Goal: Find specific fact: Find specific fact

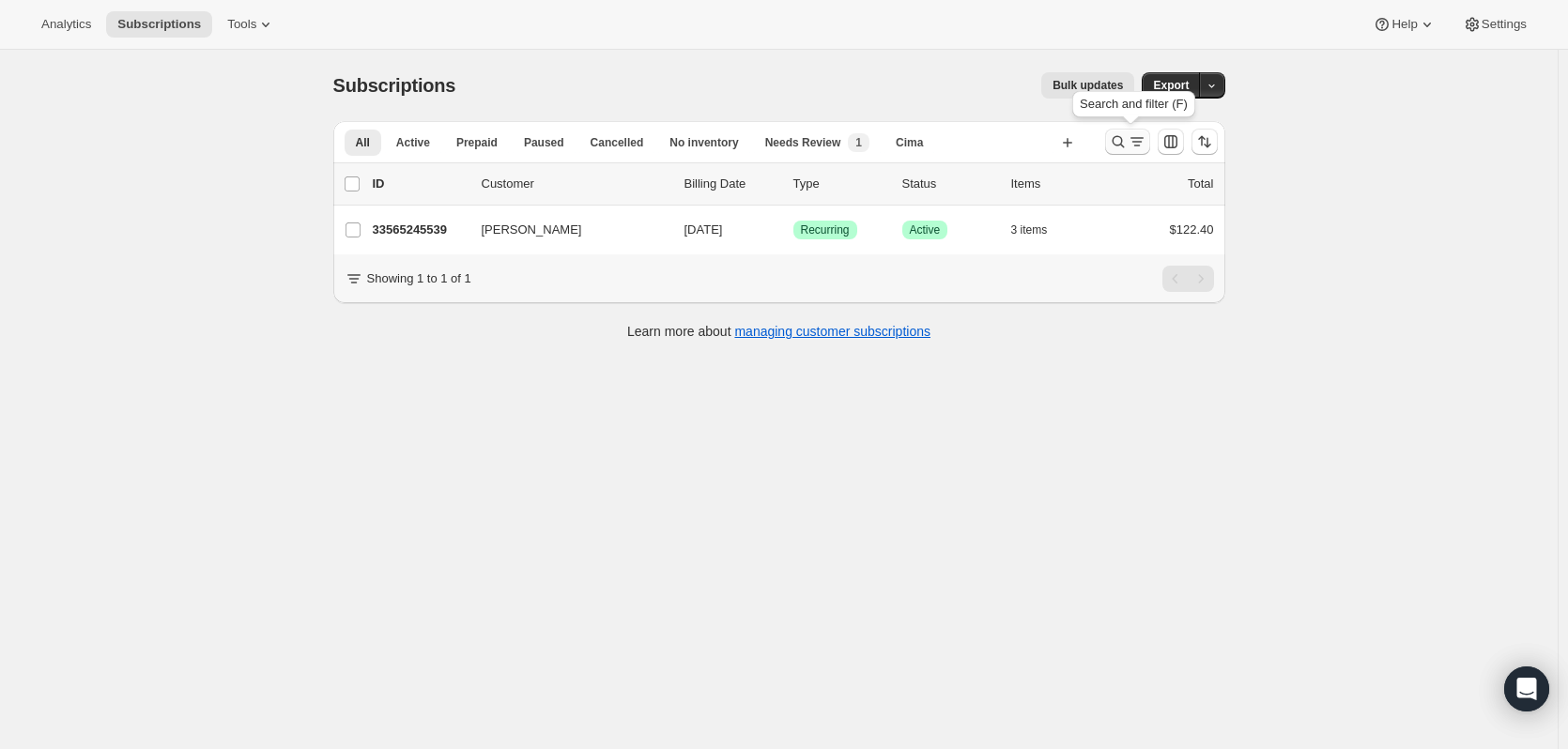
click at [1111, 144] on button "Search and filter results" at bounding box center [1128, 141] width 45 height 27
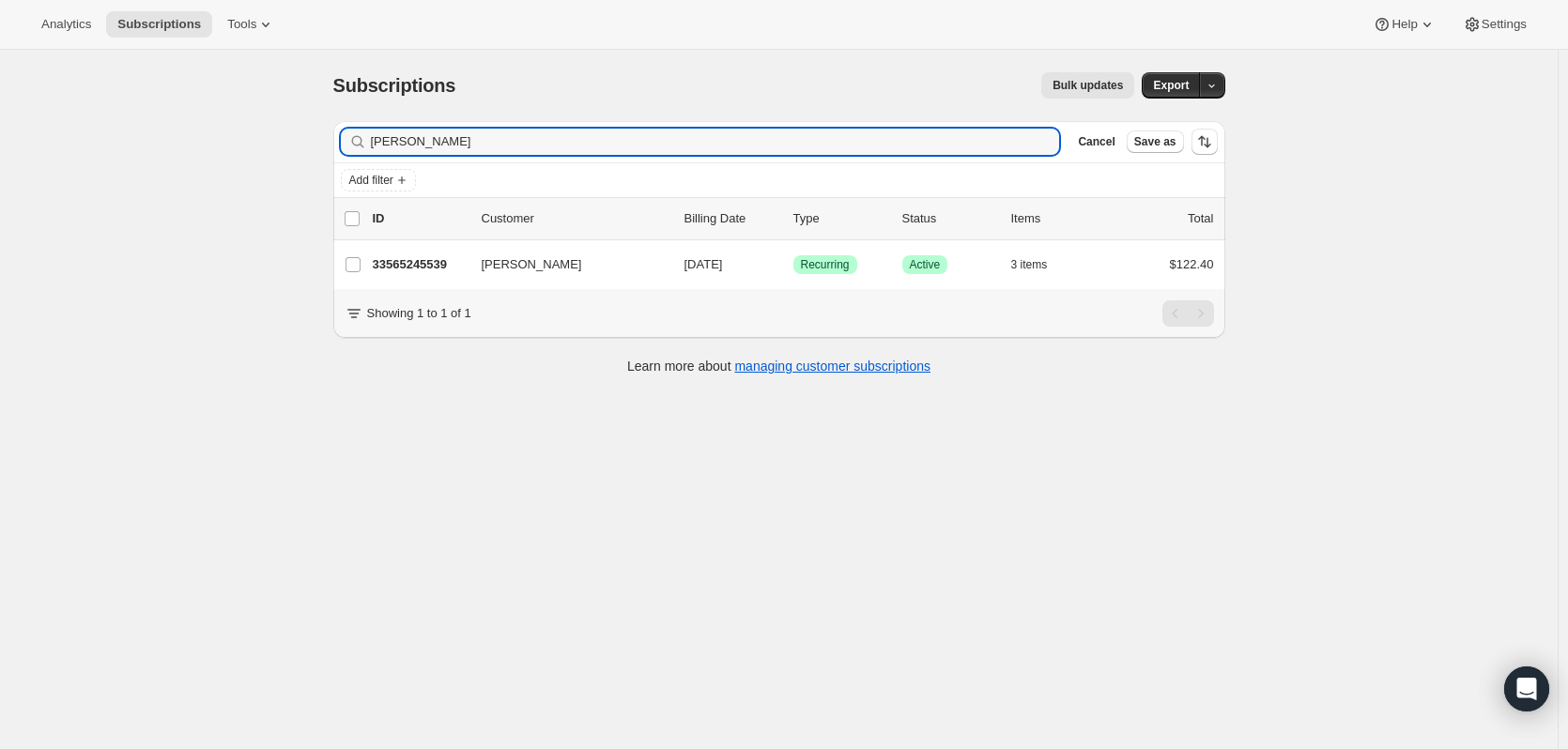
drag, startPoint x: 423, startPoint y: 141, endPoint x: 368, endPoint y: 138, distance: 55.1
click at [368, 138] on div "[PERSON_NAME] Clear" at bounding box center [700, 141] width 719 height 27
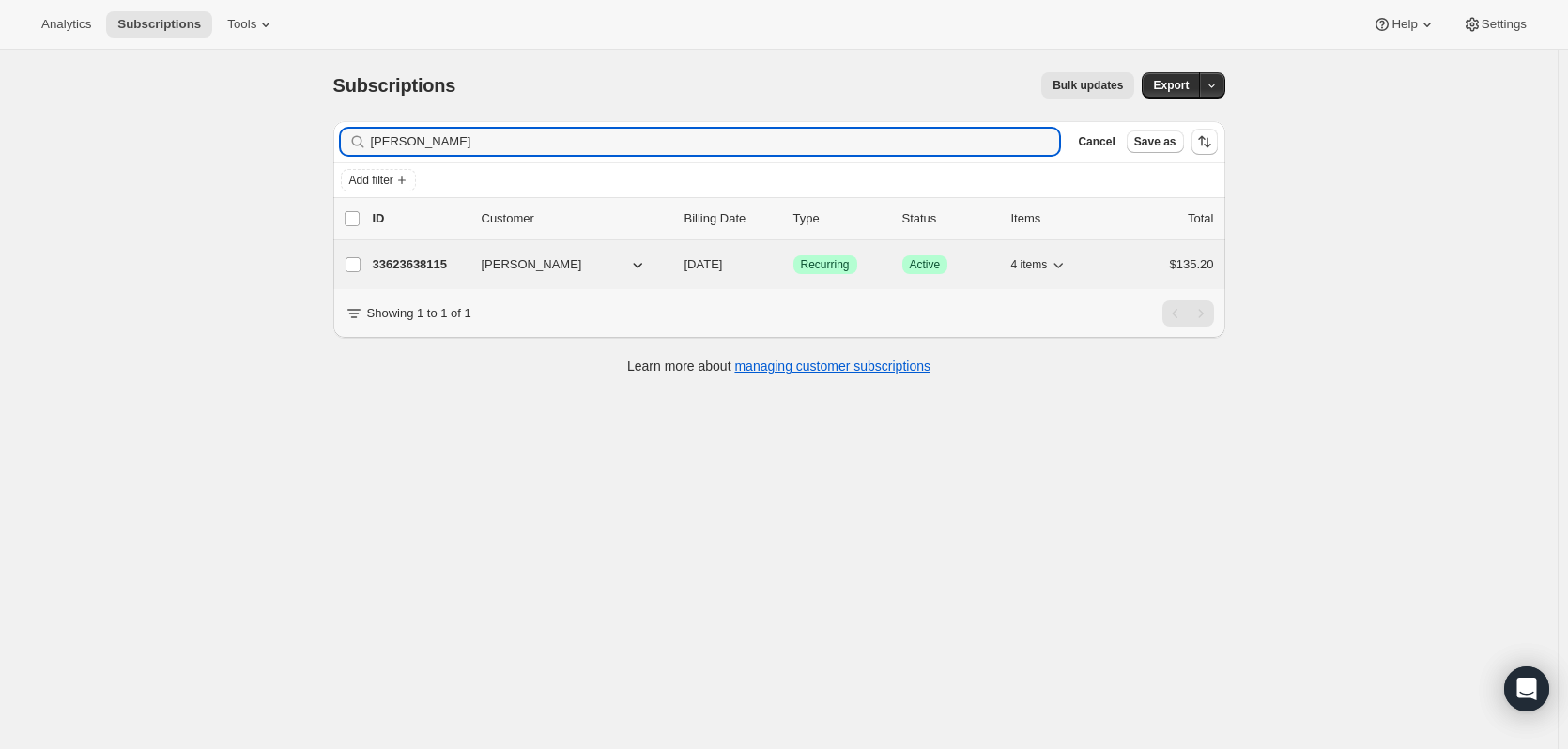
type input "[PERSON_NAME]"
click at [397, 260] on p "33623638115" at bounding box center [419, 264] width 94 height 19
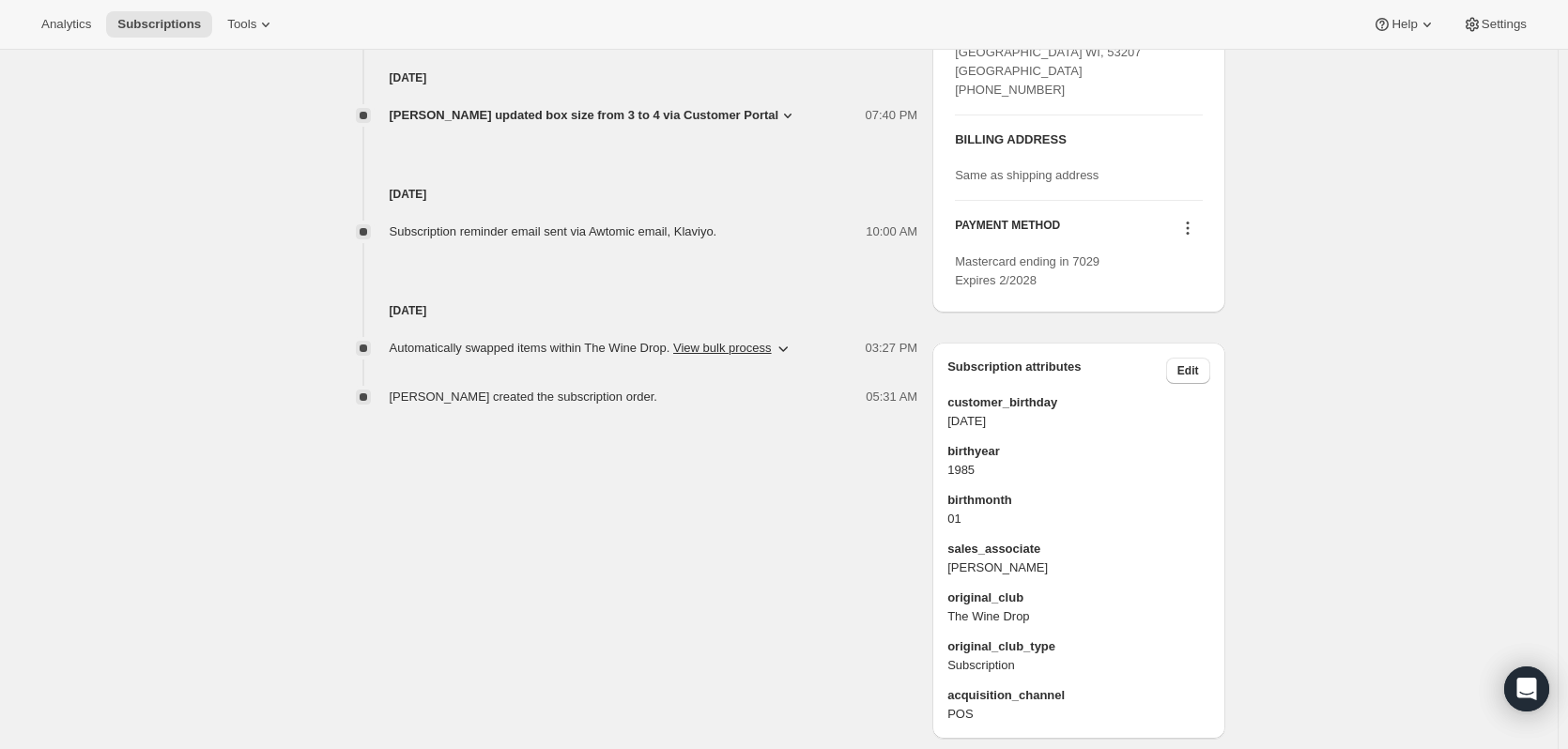
scroll to position [919, 0]
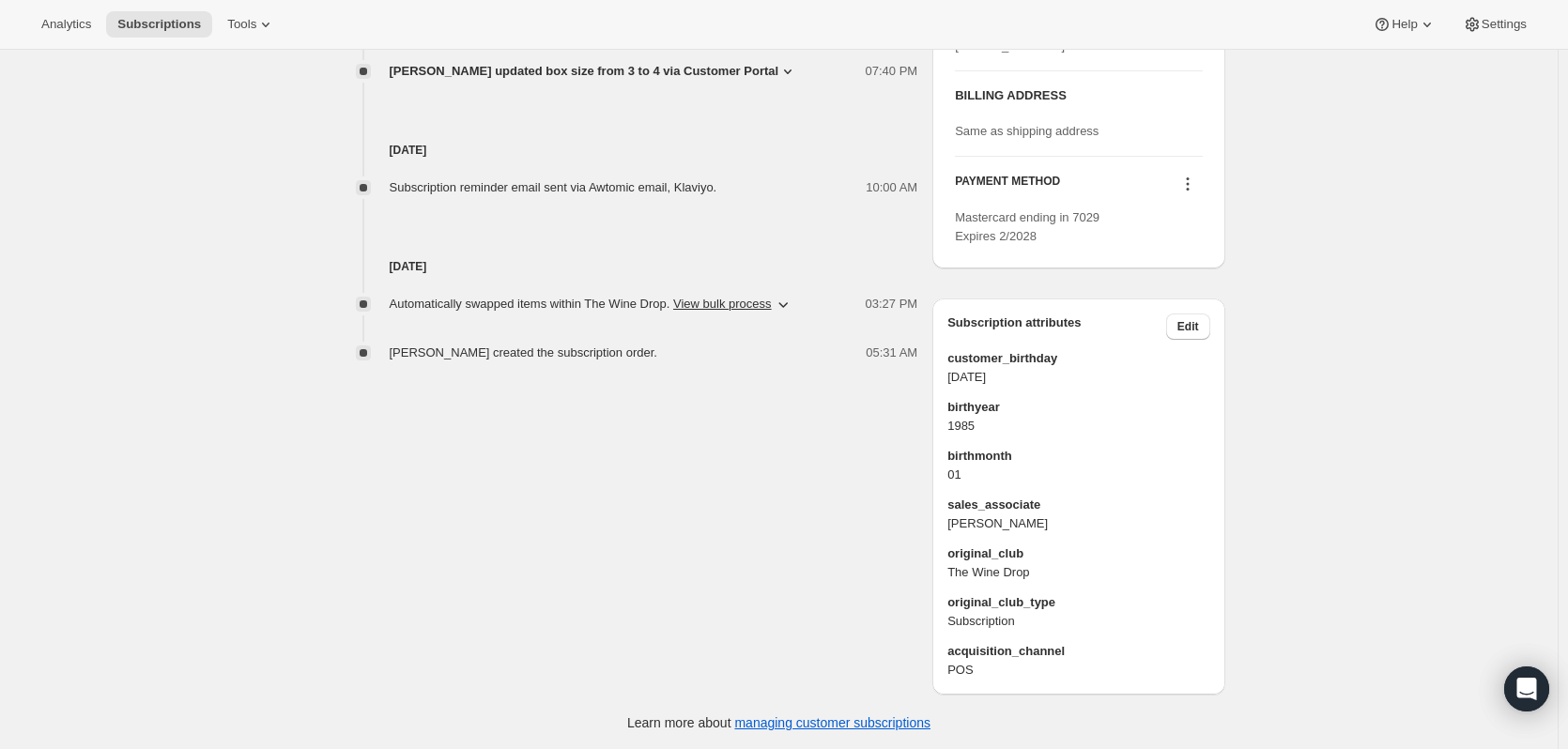
drag, startPoint x: 1018, startPoint y: 374, endPoint x: 946, endPoint y: 372, distance: 72.0
click at [946, 372] on div "Subscription attributes Edit customer_birthday [DEMOGRAPHIC_DATA] birthyear [DE…" at bounding box center [1079, 497] width 292 height 397
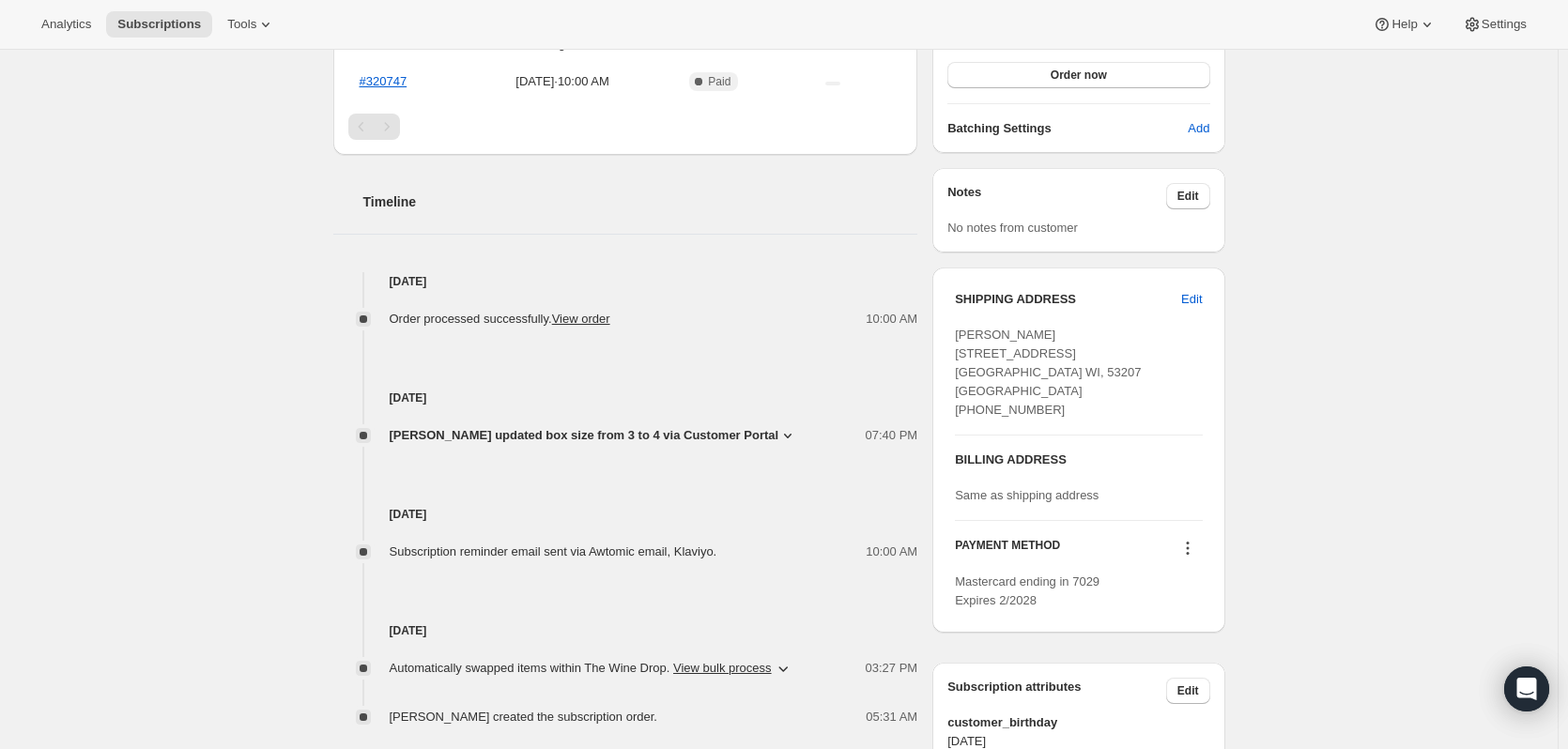
scroll to position [544, 0]
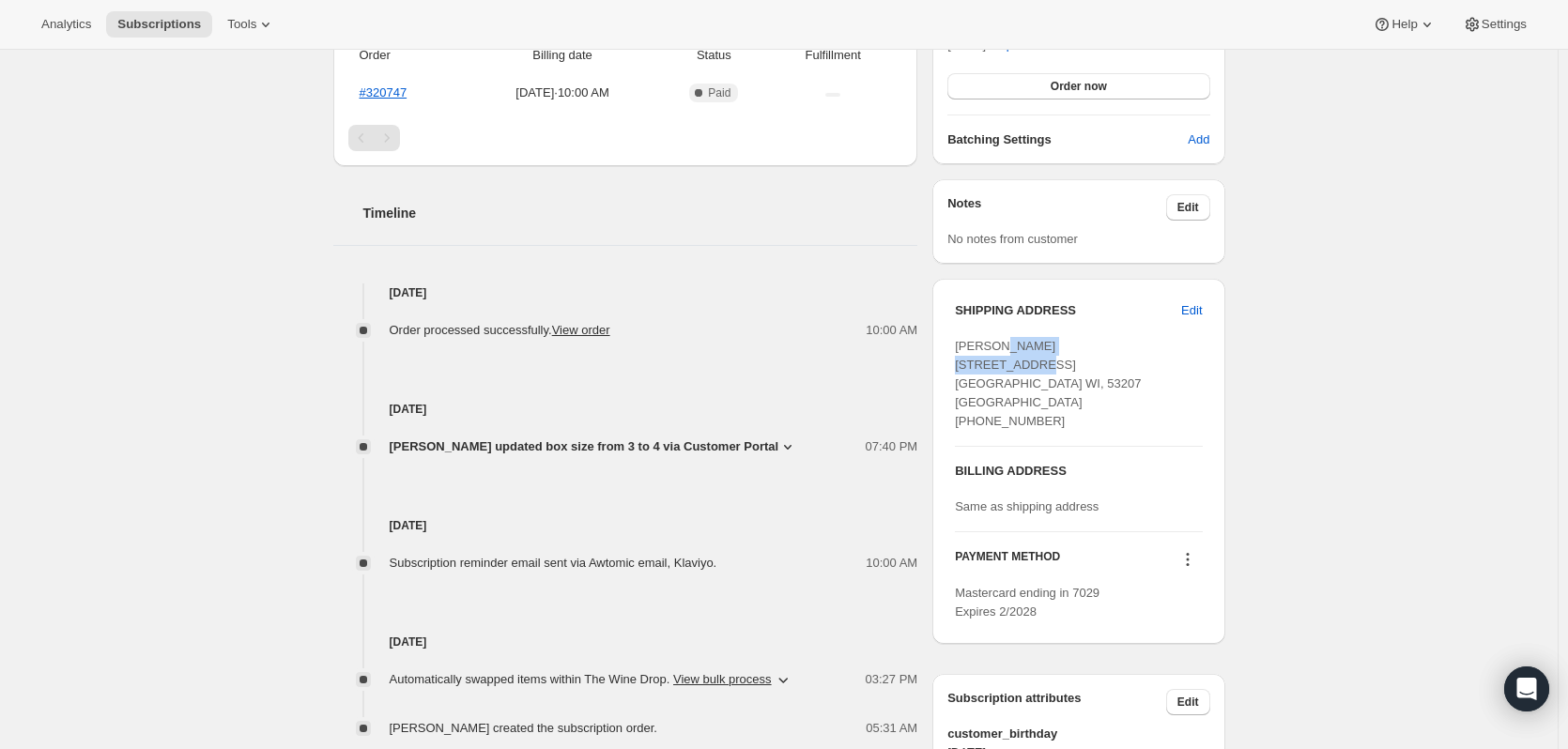
drag, startPoint x: 960, startPoint y: 361, endPoint x: 1069, endPoint y: 369, distance: 109.3
click at [1069, 369] on span "[PERSON_NAME] [STREET_ADDRESS] [GEOGRAPHIC_DATA] WI, 53207 [GEOGRAPHIC_DATA] [P…" at bounding box center [1048, 383] width 186 height 89
copy span "[STREET_ADDRESS]"
drag, startPoint x: 1020, startPoint y: 377, endPoint x: 959, endPoint y: 377, distance: 61.0
click at [959, 377] on span "[PERSON_NAME] [STREET_ADDRESS] [GEOGRAPHIC_DATA] WI, 53207 [GEOGRAPHIC_DATA] [P…" at bounding box center [1048, 383] width 186 height 89
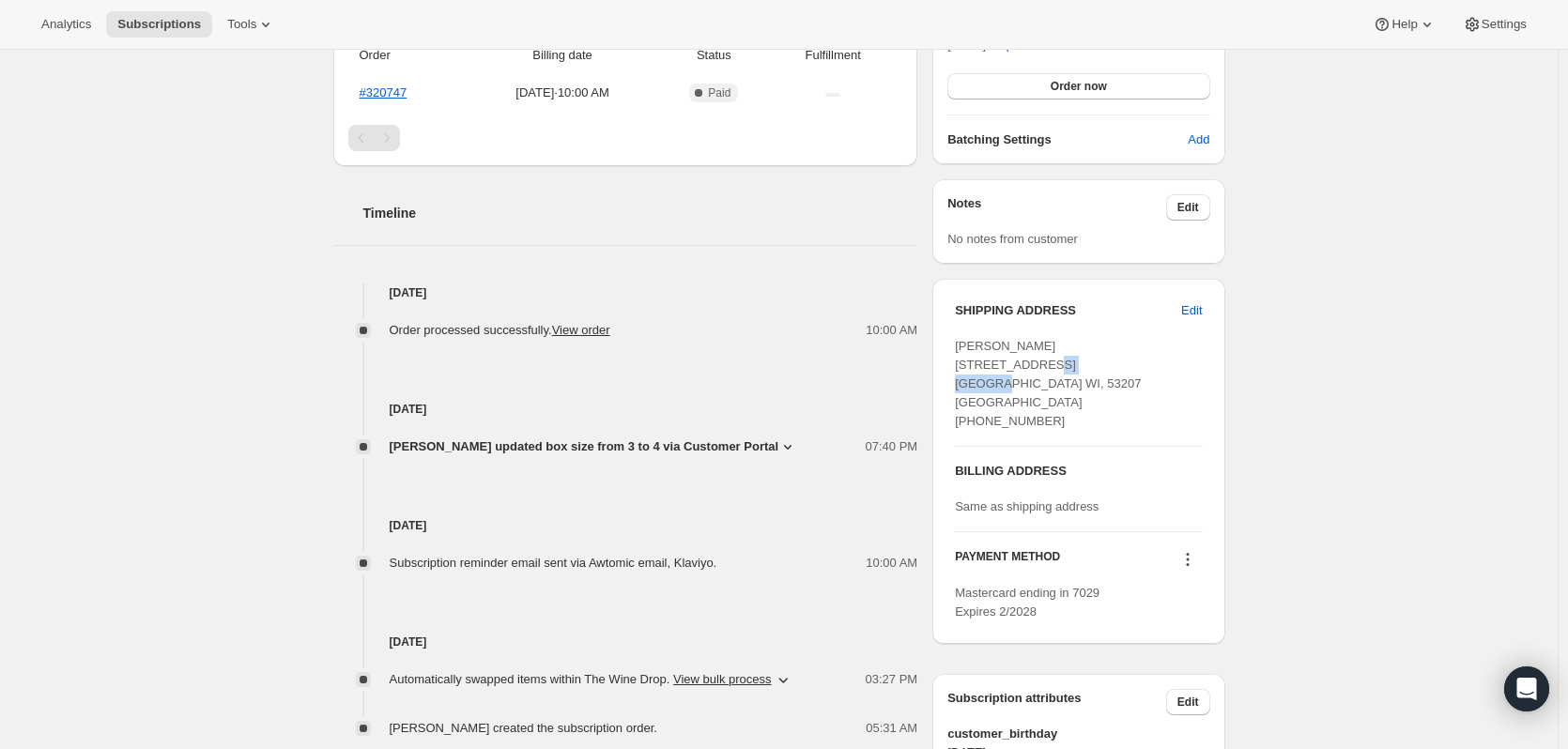
copy span "[GEOGRAPHIC_DATA]"
drag, startPoint x: 1041, startPoint y: 382, endPoint x: 1076, endPoint y: 382, distance: 35.0
click at [1076, 382] on div "[PERSON_NAME] [STREET_ADDRESS] [GEOGRAPHIC_DATA] WI, 53207 [GEOGRAPHIC_DATA] [P…" at bounding box center [1079, 384] width 247 height 94
copy span "53207"
